Goal: Task Accomplishment & Management: Use online tool/utility

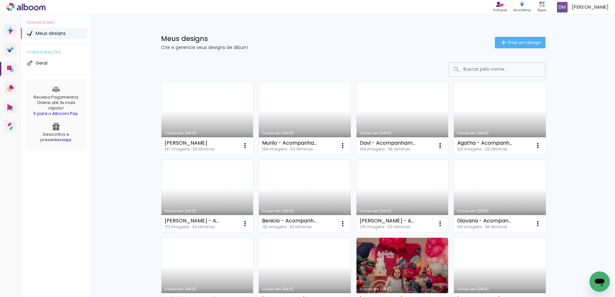
click at [185, 112] on link "Criado em [DATE]" at bounding box center [207, 118] width 92 height 72
click at [512, 45] on span "Criar um design" at bounding box center [523, 42] width 33 height 4
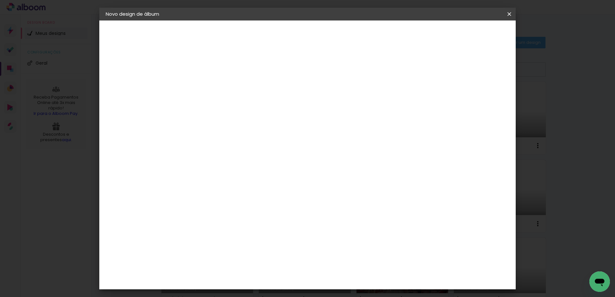
click at [210, 89] on input at bounding box center [210, 86] width 0 height 10
type input "[PERSON_NAME] - Aniversario 1 Ano"
type paper-input "[PERSON_NAME] - Aniversario 1 Ano"
click at [0, 0] on slot "Avançar" at bounding box center [0, 0] width 0 height 0
click at [239, 121] on input at bounding box center [226, 122] width 65 height 8
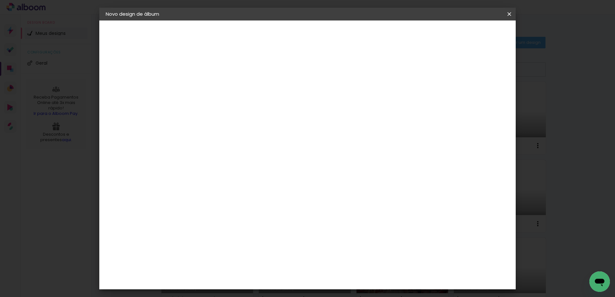
type input "Via"
type paper-input "Via"
click at [227, 143] on div "Viacolor" at bounding box center [216, 144] width 21 height 5
click at [313, 38] on paper-button "Avançar" at bounding box center [297, 34] width 31 height 11
click at [235, 107] on input "text" at bounding box center [222, 112] width 25 height 10
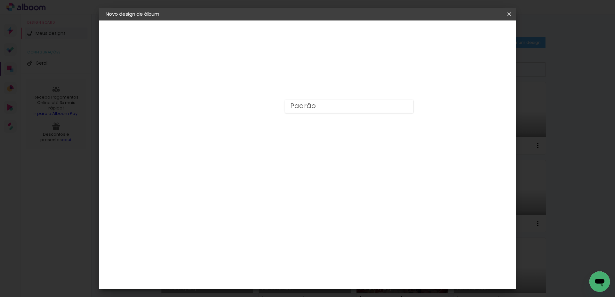
click at [0, 0] on slot "Padrão" at bounding box center [0, 0] width 0 height 0
type input "Padrão"
click at [254, 128] on div "Horizontal" at bounding box center [239, 132] width 30 height 14
click at [254, 252] on span "25 × 25" at bounding box center [239, 260] width 30 height 17
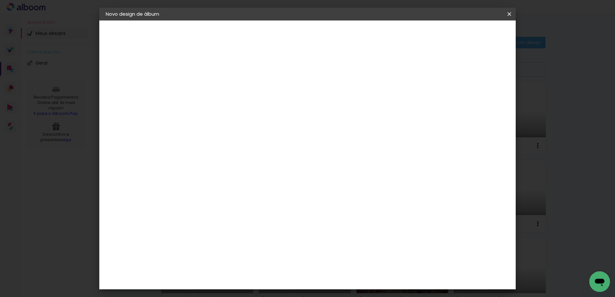
click at [0, 0] on slot "Avançar" at bounding box center [0, 0] width 0 height 0
click at [471, 34] on span "Iniciar design" at bounding box center [459, 34] width 29 height 4
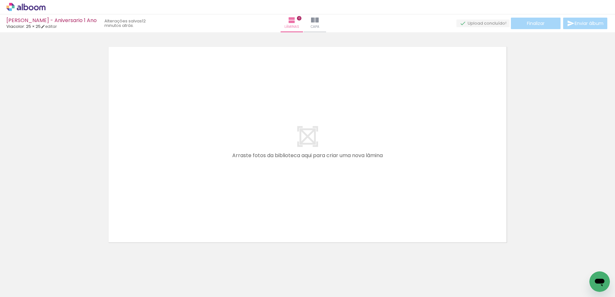
scroll to position [20, 0]
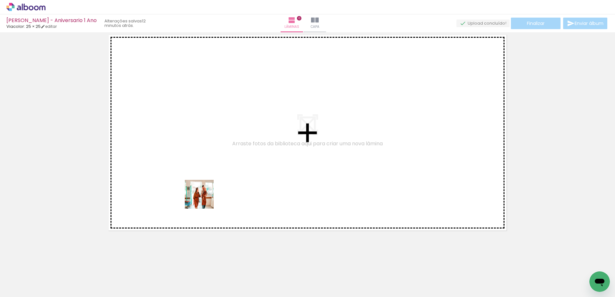
drag, startPoint x: 137, startPoint y: 274, endPoint x: 211, endPoint y: 196, distance: 107.6
click at [211, 196] on quentale-workspace at bounding box center [307, 148] width 615 height 297
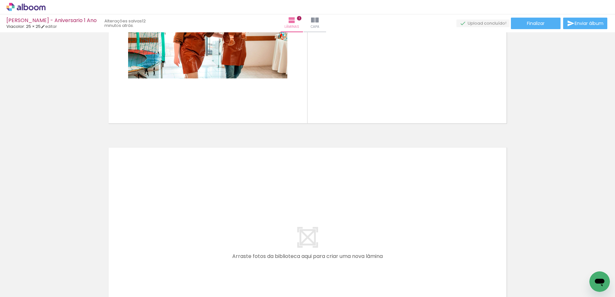
scroll to position [121, 0]
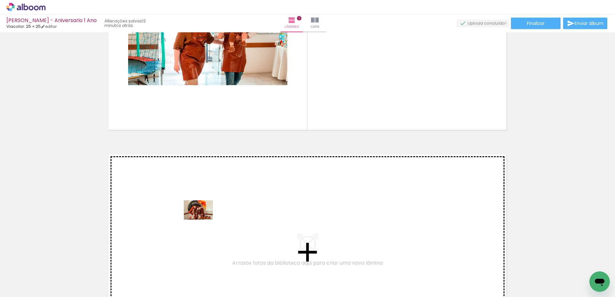
drag, startPoint x: 181, startPoint y: 276, endPoint x: 203, endPoint y: 220, distance: 61.0
click at [203, 220] on quentale-workspace at bounding box center [307, 148] width 615 height 297
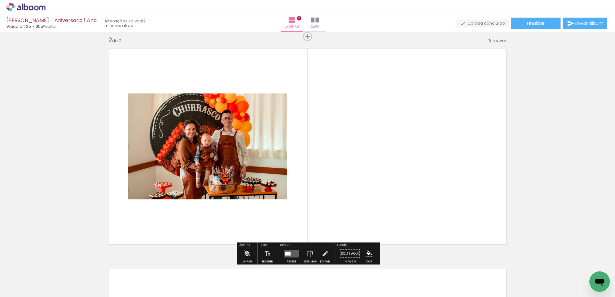
scroll to position [228, 0]
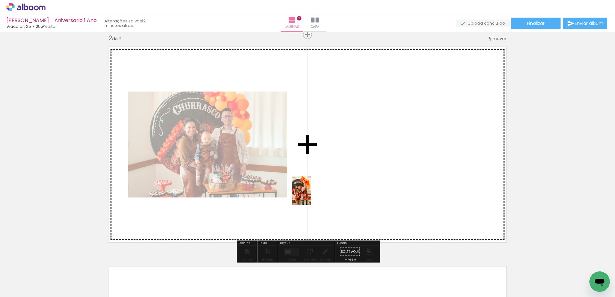
drag, startPoint x: 210, startPoint y: 264, endPoint x: 311, endPoint y: 196, distance: 121.6
click at [311, 196] on quentale-workspace at bounding box center [307, 148] width 615 height 297
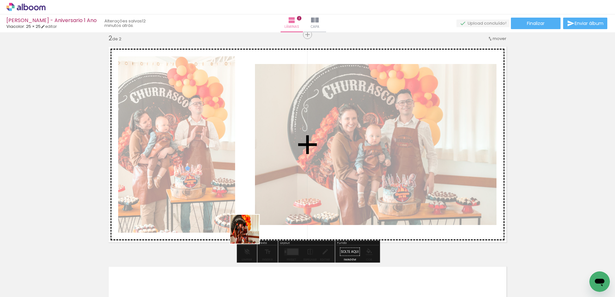
drag, startPoint x: 247, startPoint y: 253, endPoint x: 249, endPoint y: 233, distance: 20.9
click at [250, 233] on quentale-workspace at bounding box center [307, 148] width 615 height 297
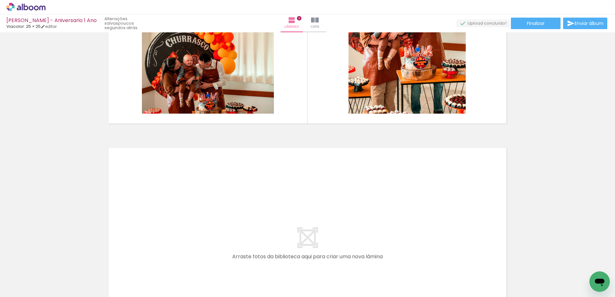
scroll to position [364, 0]
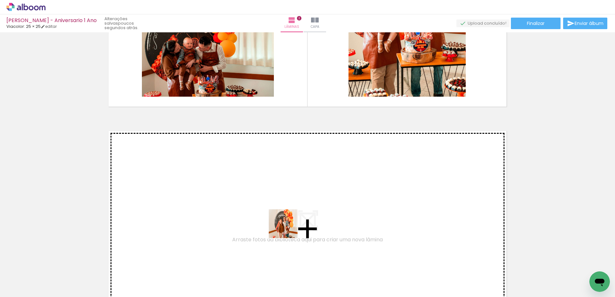
drag, startPoint x: 285, startPoint y: 273, endPoint x: 288, endPoint y: 229, distance: 44.3
click at [288, 229] on quentale-workspace at bounding box center [307, 148] width 615 height 297
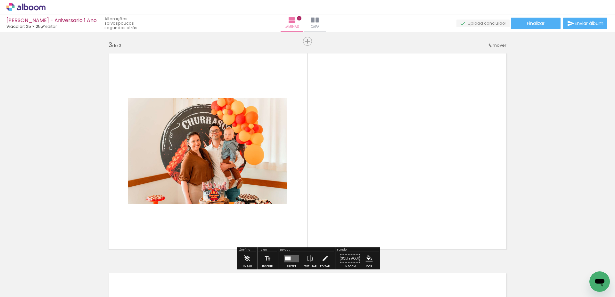
scroll to position [448, 0]
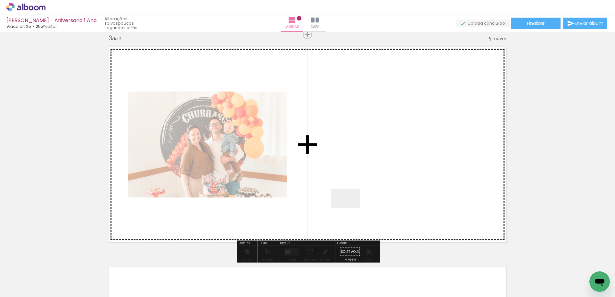
drag, startPoint x: 324, startPoint y: 274, endPoint x: 359, endPoint y: 220, distance: 64.1
click at [351, 207] on quentale-workspace at bounding box center [307, 148] width 615 height 297
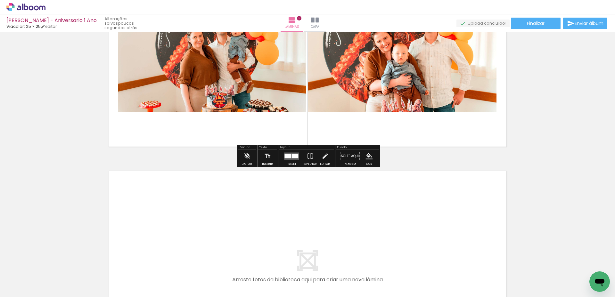
scroll to position [545, 0]
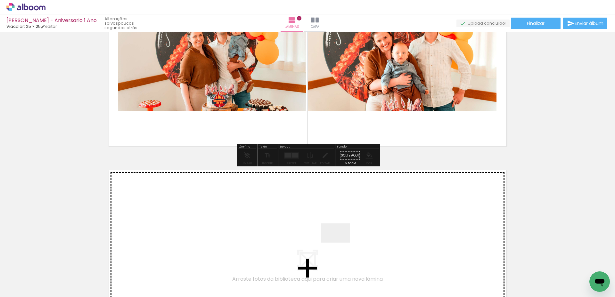
drag, startPoint x: 354, startPoint y: 275, endPoint x: 334, endPoint y: 232, distance: 47.3
click at [334, 232] on quentale-workspace at bounding box center [307, 148] width 615 height 297
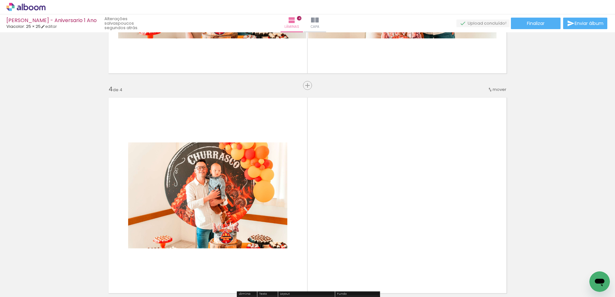
scroll to position [669, 0]
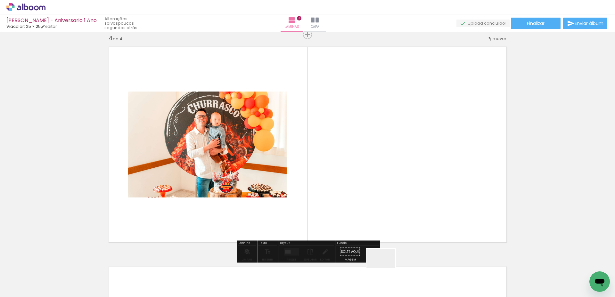
click at [380, 204] on quentale-workspace at bounding box center [307, 148] width 615 height 297
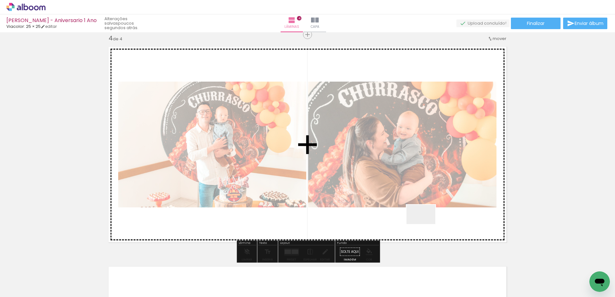
drag, startPoint x: 427, startPoint y: 248, endPoint x: 426, endPoint y: 224, distance: 24.0
click at [426, 224] on quentale-workspace at bounding box center [307, 148] width 615 height 297
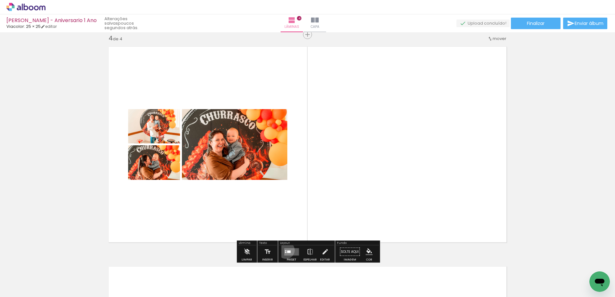
drag, startPoint x: 284, startPoint y: 250, endPoint x: 288, endPoint y: 250, distance: 3.2
click at [0, 0] on slot at bounding box center [0, 0] width 0 height 0
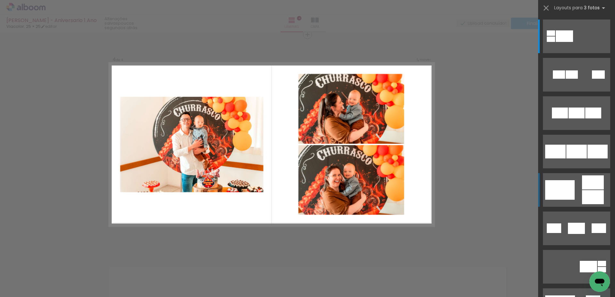
click at [565, 184] on div at bounding box center [559, 190] width 29 height 20
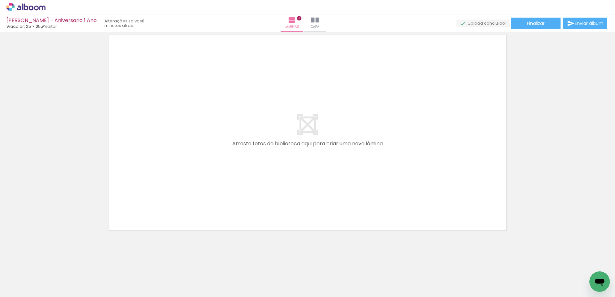
scroll to position [0, 1073]
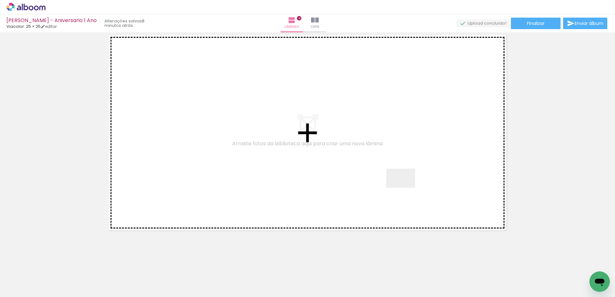
drag, startPoint x: 433, startPoint y: 283, endPoint x: 405, endPoint y: 187, distance: 99.0
click at [405, 187] on quentale-workspace at bounding box center [307, 148] width 615 height 297
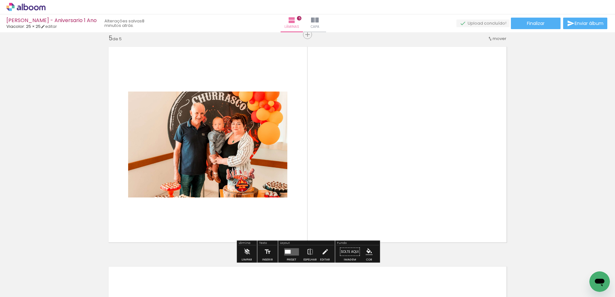
scroll to position [887, 0]
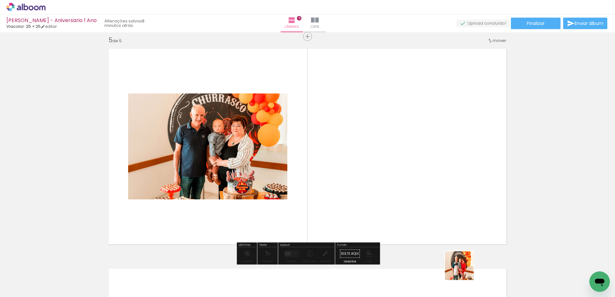
drag, startPoint x: 465, startPoint y: 275, endPoint x: 425, endPoint y: 179, distance: 103.0
click at [425, 179] on quentale-workspace at bounding box center [307, 148] width 615 height 297
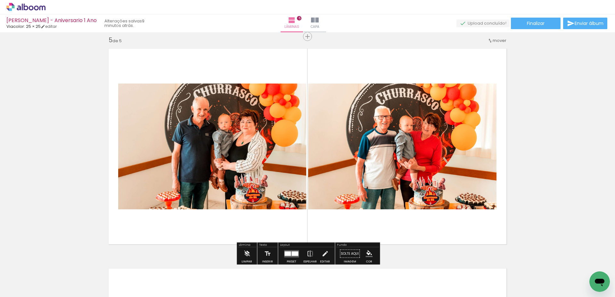
scroll to position [0, 1120]
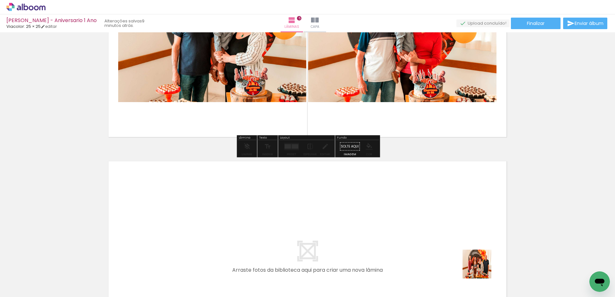
drag, startPoint x: 488, startPoint y: 282, endPoint x: 415, endPoint y: 210, distance: 102.2
click at [415, 210] on quentale-workspace at bounding box center [307, 148] width 615 height 297
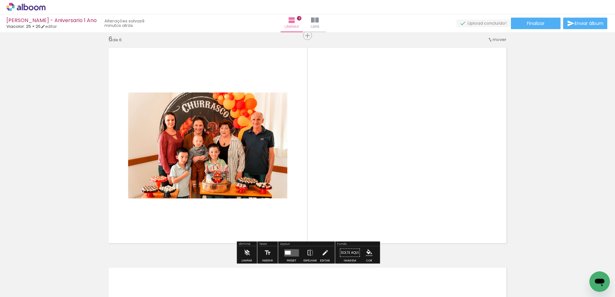
scroll to position [1109, 0]
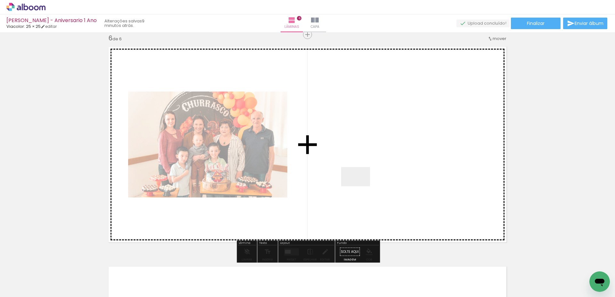
drag, startPoint x: 358, startPoint y: 201, endPoint x: 362, endPoint y: 177, distance: 24.4
click at [362, 177] on quentale-workspace at bounding box center [307, 148] width 615 height 297
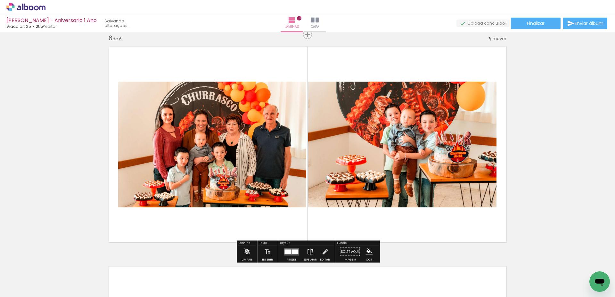
scroll to position [1107, 0]
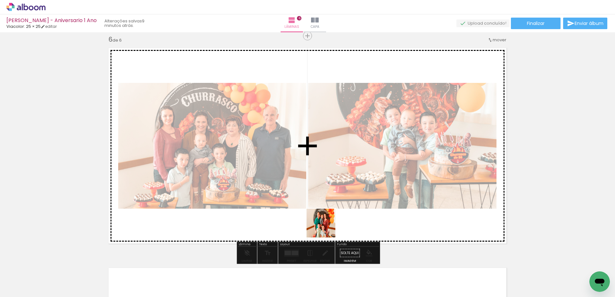
drag, startPoint x: 308, startPoint y: 275, endPoint x: 327, endPoint y: 226, distance: 52.4
click at [327, 226] on quentale-workspace at bounding box center [307, 148] width 615 height 297
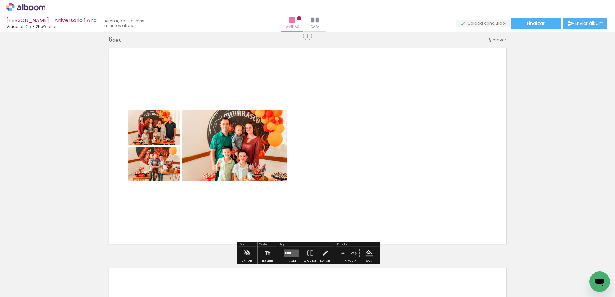
click at [272, 280] on div at bounding box center [271, 275] width 32 height 21
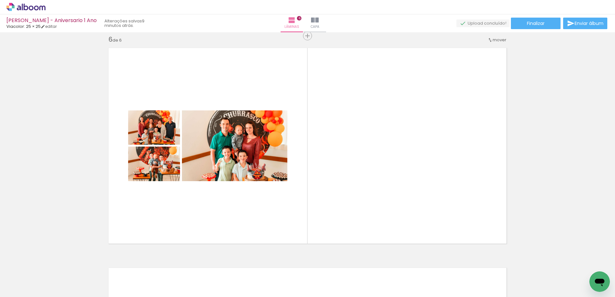
click at [232, 280] on div at bounding box center [236, 275] width 32 height 21
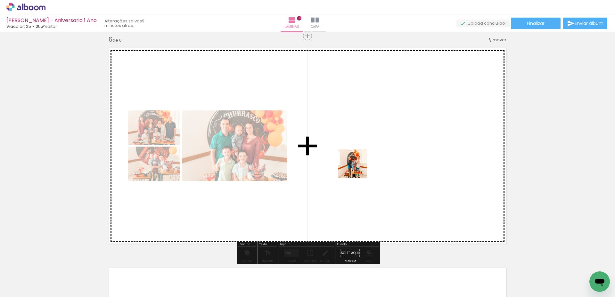
drag, startPoint x: 242, startPoint y: 278, endPoint x: 357, endPoint y: 169, distance: 159.1
click at [357, 169] on quentale-workspace at bounding box center [307, 148] width 615 height 297
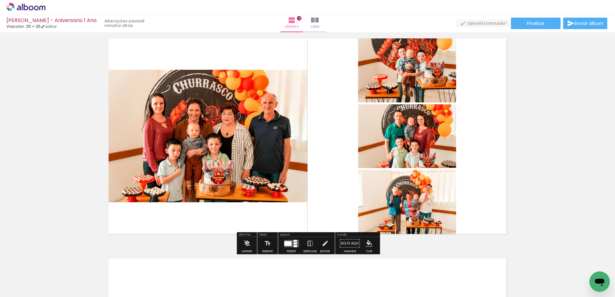
scroll to position [1117, 0]
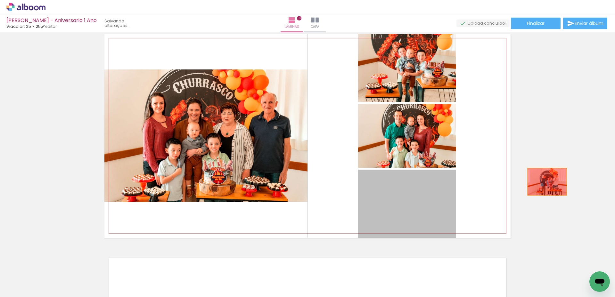
drag, startPoint x: 412, startPoint y: 209, endPoint x: 547, endPoint y: 182, distance: 138.1
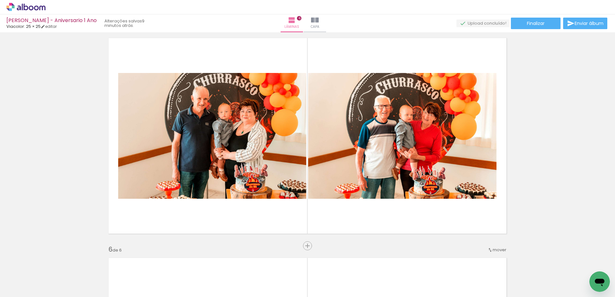
scroll to position [897, 0]
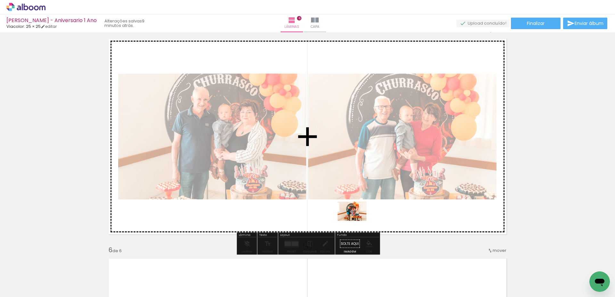
drag, startPoint x: 248, startPoint y: 272, endPoint x: 356, endPoint y: 222, distance: 119.0
click at [357, 221] on quentale-workspace at bounding box center [307, 148] width 615 height 297
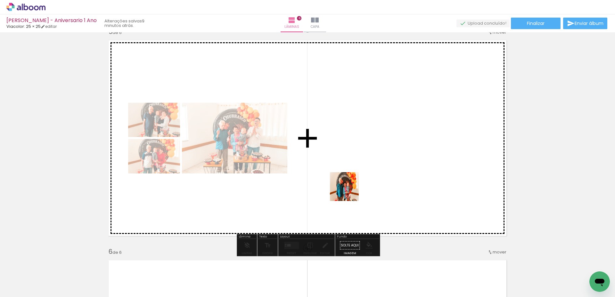
drag, startPoint x: 211, startPoint y: 279, endPoint x: 349, endPoint y: 192, distance: 163.2
click at [349, 192] on quentale-workspace at bounding box center [307, 148] width 615 height 297
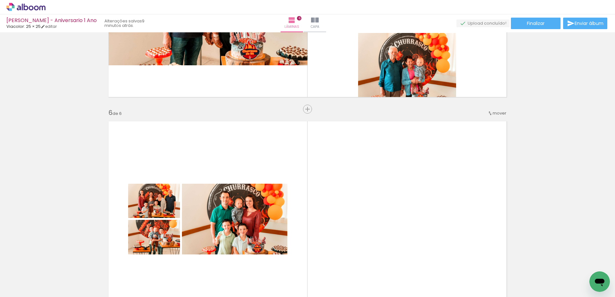
scroll to position [1035, 0]
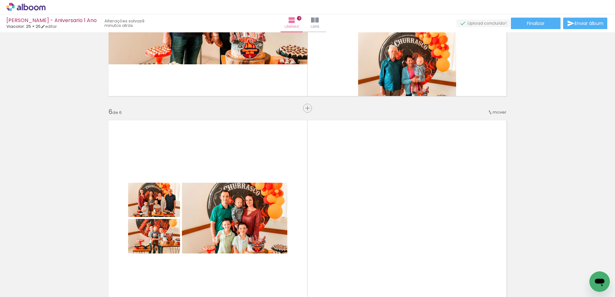
click at [173, 277] on div at bounding box center [164, 275] width 32 height 21
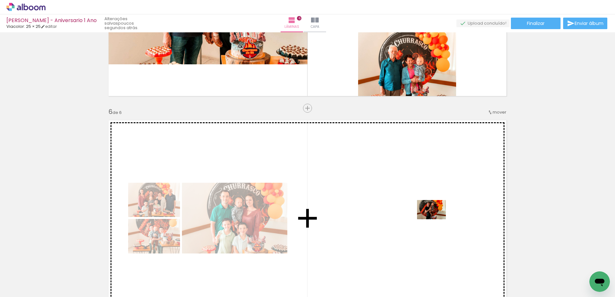
drag, startPoint x: 450, startPoint y: 279, endPoint x: 428, endPoint y: 234, distance: 49.7
click at [436, 219] on quentale-workspace at bounding box center [307, 148] width 615 height 297
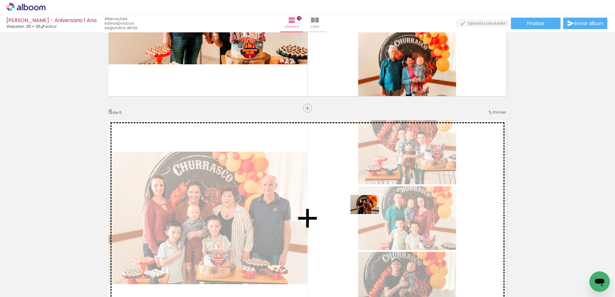
drag, startPoint x: 410, startPoint y: 280, endPoint x: 365, endPoint y: 214, distance: 79.3
click at [366, 214] on quentale-workspace at bounding box center [307, 148] width 615 height 297
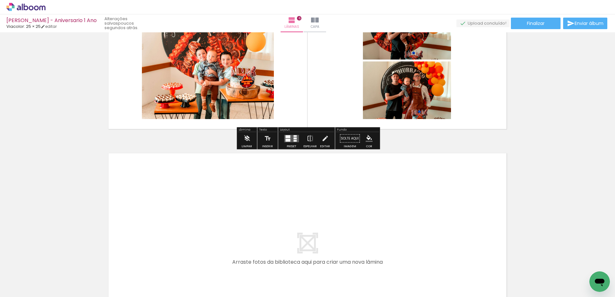
scroll to position [1225, 0]
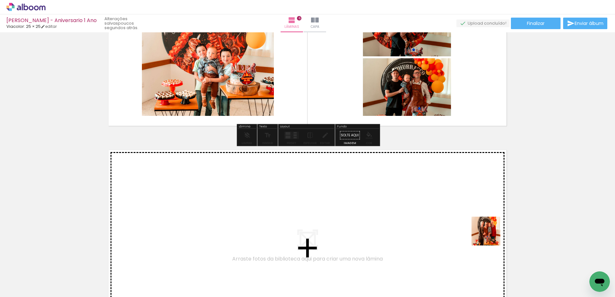
drag, startPoint x: 584, startPoint y: 275, endPoint x: 433, endPoint y: 226, distance: 158.5
click at [433, 226] on quentale-workspace at bounding box center [307, 148] width 615 height 297
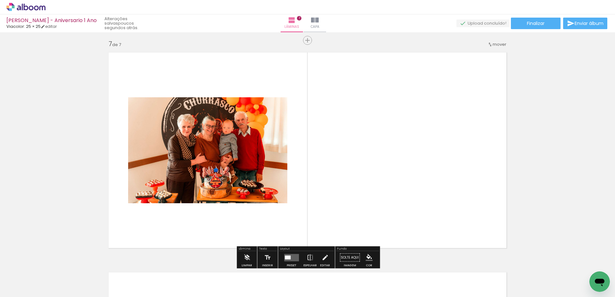
scroll to position [1329, 0]
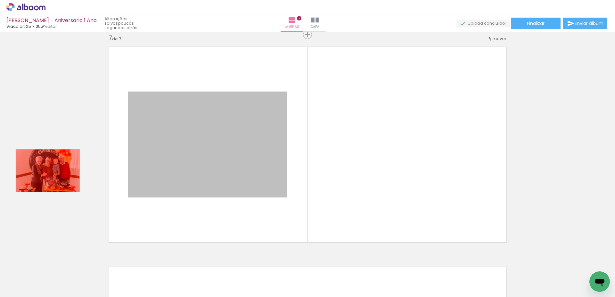
drag, startPoint x: 210, startPoint y: 162, endPoint x: 37, endPoint y: 172, distance: 173.6
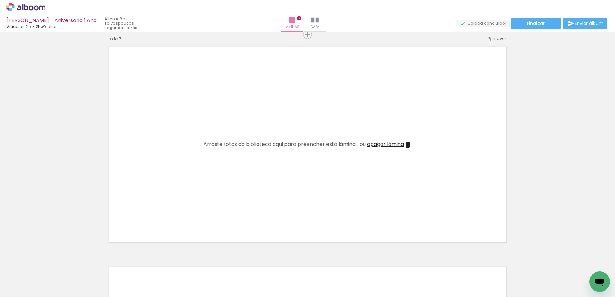
scroll to position [0, 661]
click at [196, 278] on div at bounding box center [193, 275] width 32 height 21
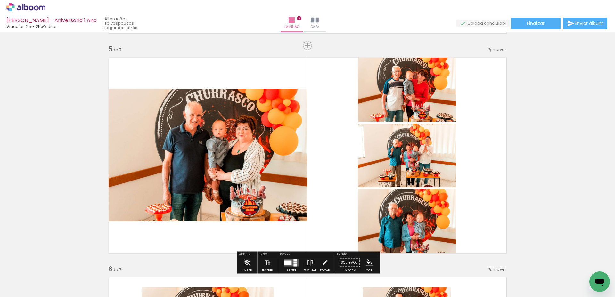
scroll to position [877, 0]
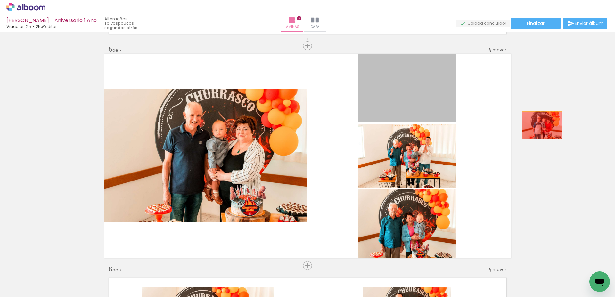
drag, startPoint x: 401, startPoint y: 94, endPoint x: 542, endPoint y: 125, distance: 144.1
click at [542, 125] on div "Inserir lâmina 1 de 7 Inserir lâmina 2 de 7 Inserir lâmina 3 de 7 Inserir lâmin…" at bounding box center [307, 37] width 615 height 1761
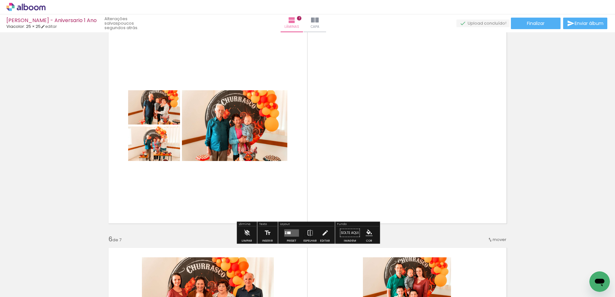
scroll to position [909, 0]
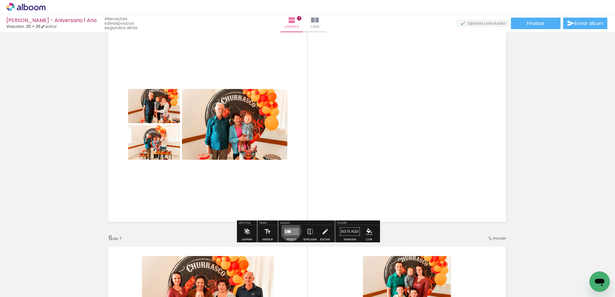
drag, startPoint x: 289, startPoint y: 231, endPoint x: 396, endPoint y: 213, distance: 108.5
click at [290, 231] on quentale-layouter at bounding box center [291, 231] width 15 height 7
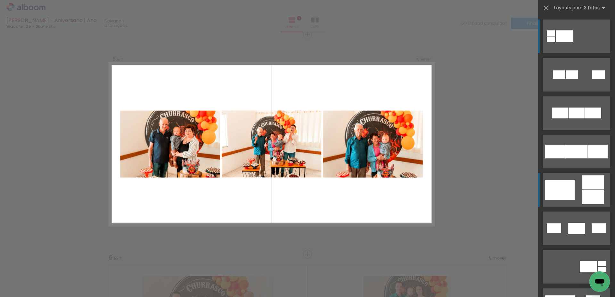
scroll to position [889, 0]
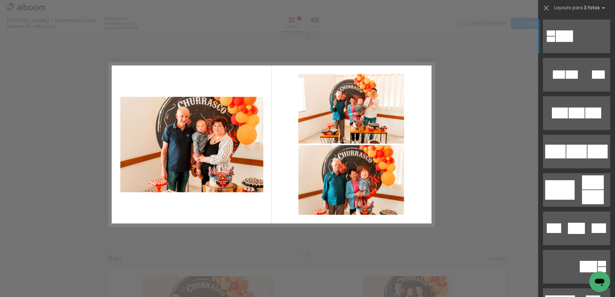
drag, startPoint x: 570, startPoint y: 186, endPoint x: 562, endPoint y: 184, distance: 8.2
click at [570, 186] on div at bounding box center [559, 190] width 29 height 20
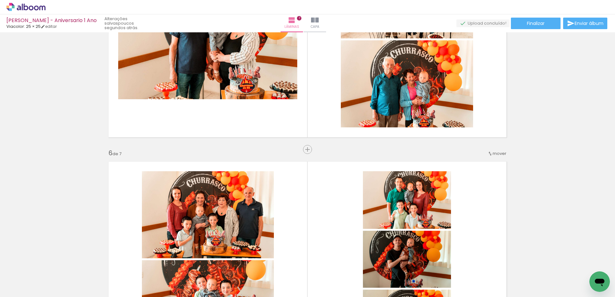
scroll to position [896, 0]
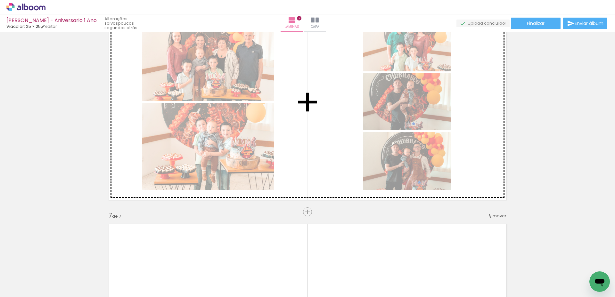
drag, startPoint x: 432, startPoint y: 111, endPoint x: 459, endPoint y: 158, distance: 54.4
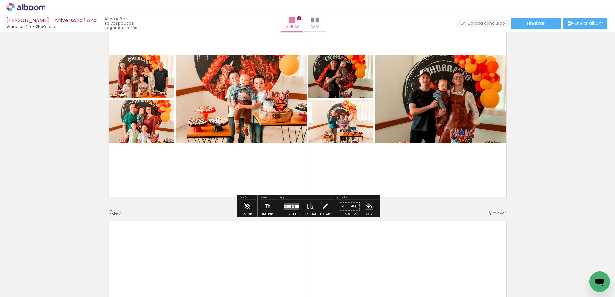
click at [286, 206] on div at bounding box center [288, 206] width 5 height 3
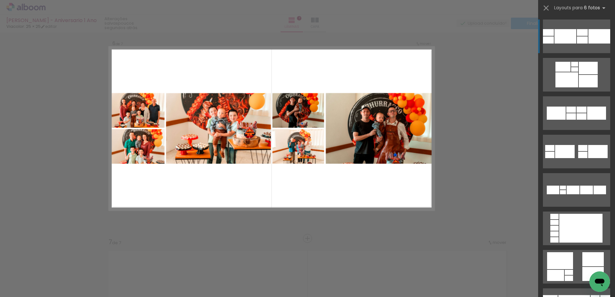
scroll to position [1109, 0]
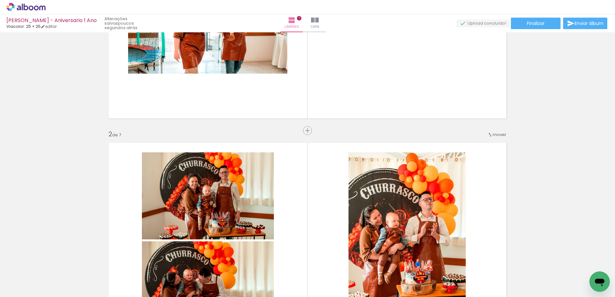
scroll to position [0, 0]
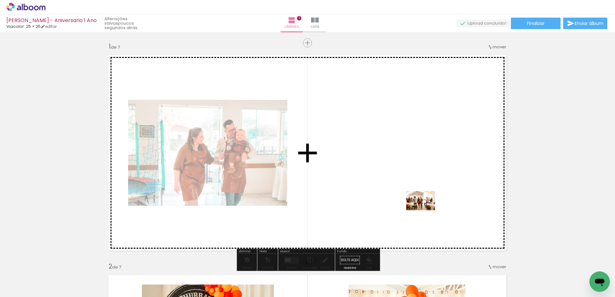
drag, startPoint x: 441, startPoint y: 280, endPoint x: 425, endPoint y: 210, distance: 71.0
click at [425, 210] on quentale-workspace at bounding box center [307, 148] width 615 height 297
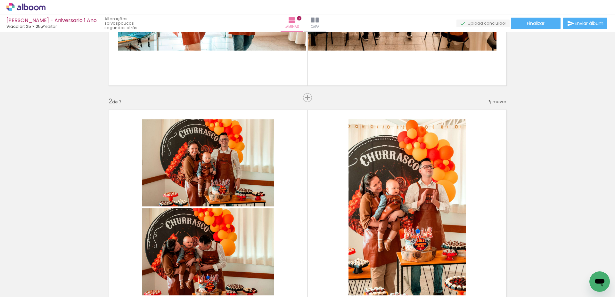
scroll to position [166, 0]
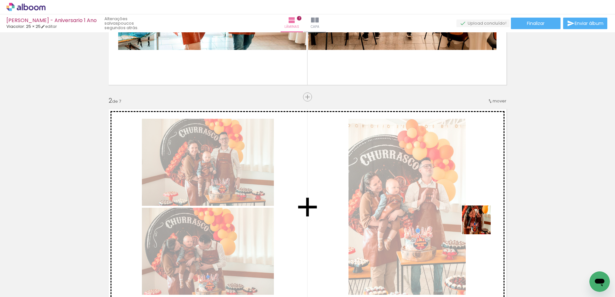
drag, startPoint x: 478, startPoint y: 276, endPoint x: 481, endPoint y: 224, distance: 52.9
click at [481, 224] on quentale-workspace at bounding box center [307, 148] width 615 height 297
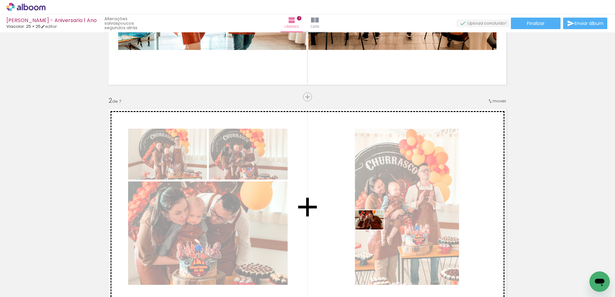
drag, startPoint x: 510, startPoint y: 273, endPoint x: 375, endPoint y: 230, distance: 141.4
click at [374, 230] on quentale-workspace at bounding box center [307, 148] width 615 height 297
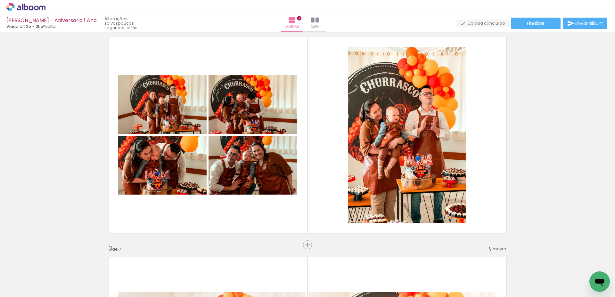
scroll to position [243, 0]
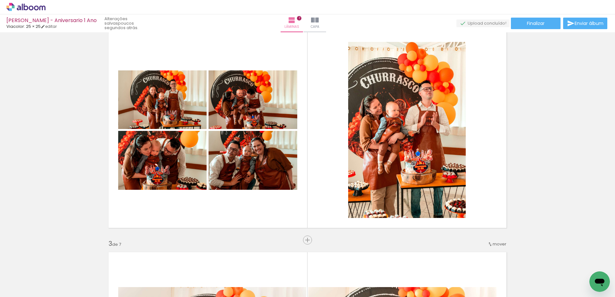
click at [559, 280] on div at bounding box center [553, 275] width 32 height 21
click at [585, 276] on div at bounding box center [589, 275] width 32 height 21
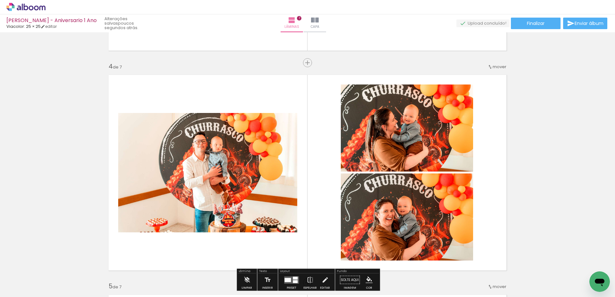
scroll to position [639, 0]
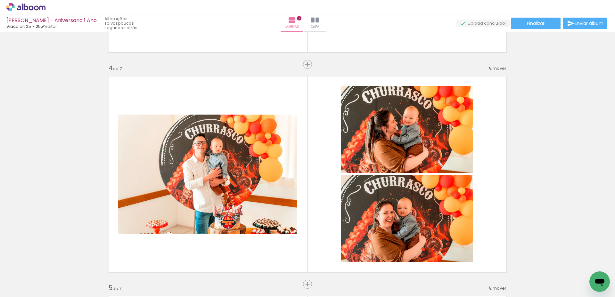
click at [235, 285] on div at bounding box center [230, 275] width 32 height 21
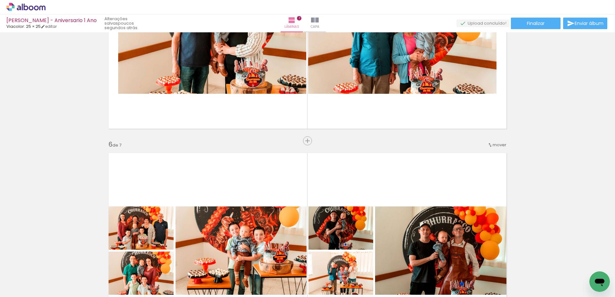
scroll to position [1074, 0]
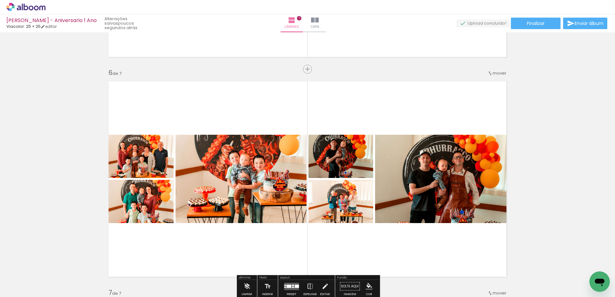
click at [236, 282] on div at bounding box center [230, 275] width 32 height 21
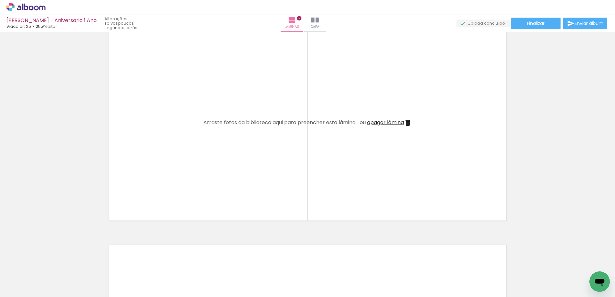
scroll to position [0, 465]
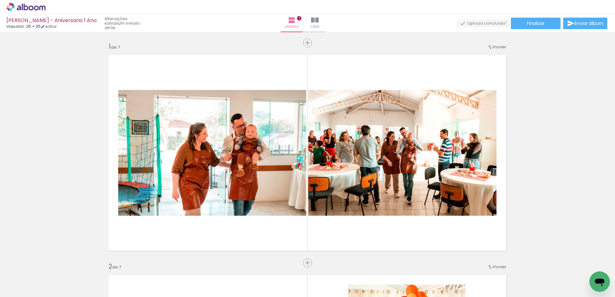
scroll to position [0, 465]
